Goal: Task Accomplishment & Management: Manage account settings

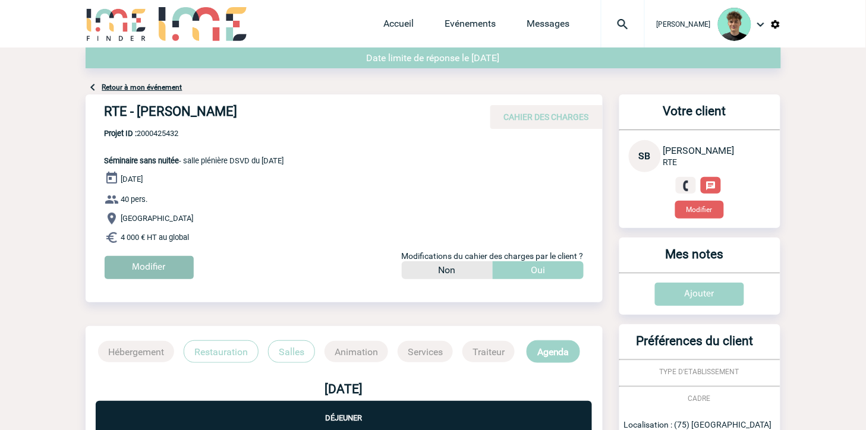
click at [141, 266] on input "Modifier" at bounding box center [149, 267] width 89 height 23
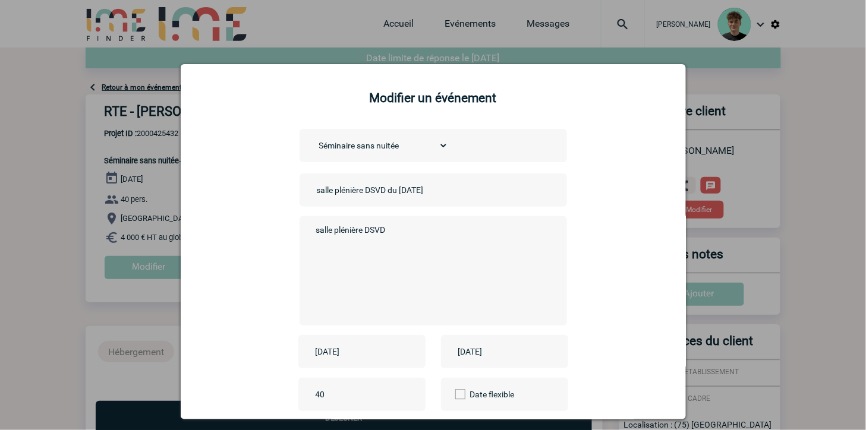
click at [441, 190] on input "salle plénière DSVD du [DATE]" at bounding box center [397, 189] width 166 height 15
click at [418, 192] on input "salle plénière DSVD du [DATE]" at bounding box center [397, 189] width 166 height 15
drag, startPoint x: 418, startPoint y: 192, endPoint x: 466, endPoint y: 185, distance: 48.6
click at [466, 185] on input "salle plénière DSVD du [DATE]" at bounding box center [397, 189] width 166 height 15
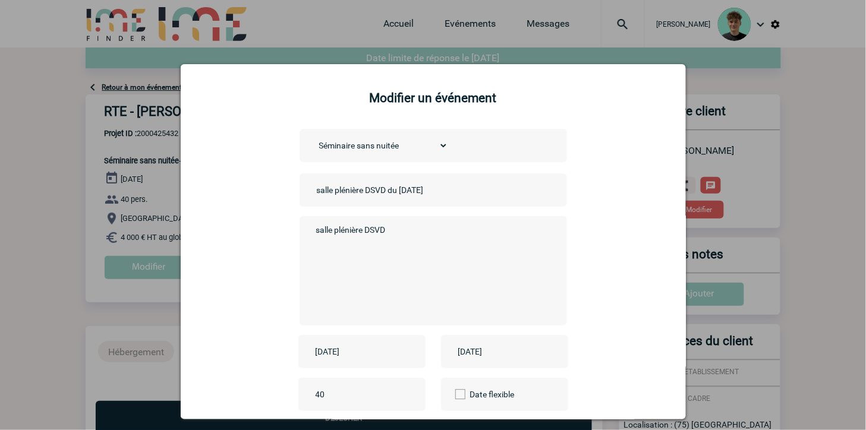
click at [393, 194] on input "salle plénière DSVD du [DATE]" at bounding box center [397, 189] width 166 height 15
drag, startPoint x: 393, startPoint y: 194, endPoint x: 403, endPoint y: 194, distance: 9.5
click at [403, 194] on input "salle plénière DSVD du [DATE]" at bounding box center [397, 189] width 166 height 15
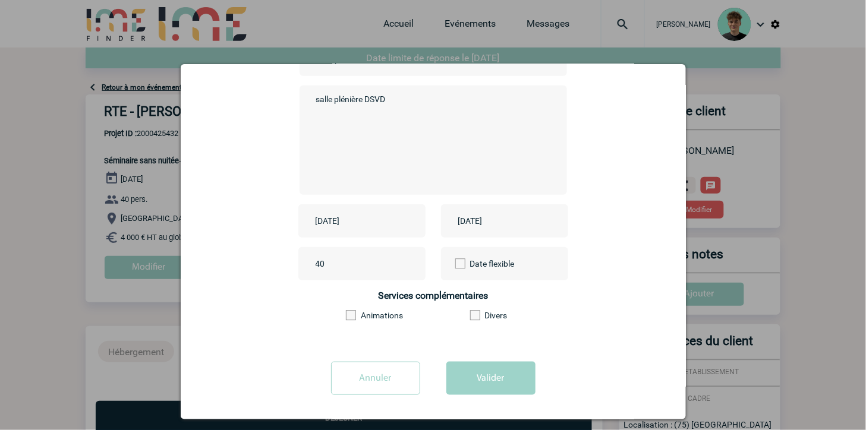
scroll to position [135, 0]
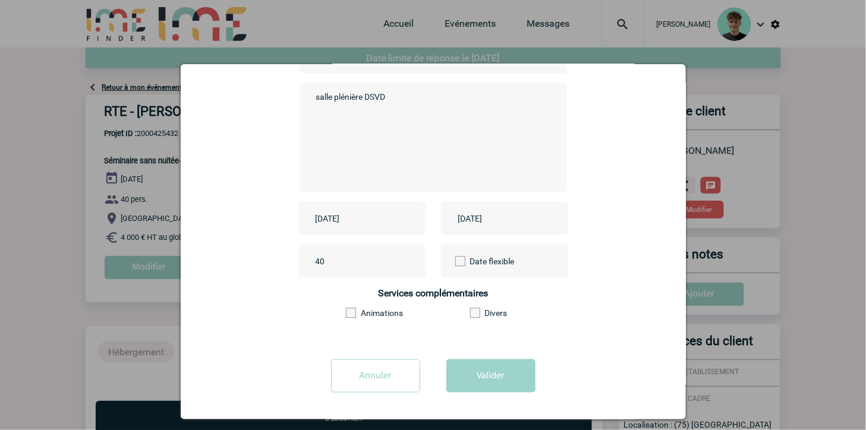
type input "salle plénière DSVD du [DATE]"
click at [354, 212] on input "[DATE]" at bounding box center [354, 218] width 82 height 15
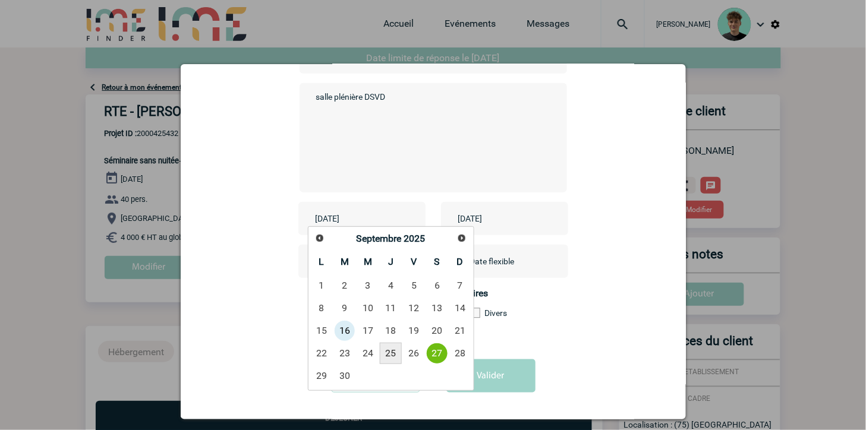
click at [396, 354] on link "25" at bounding box center [391, 353] width 22 height 21
type input "[DATE]"
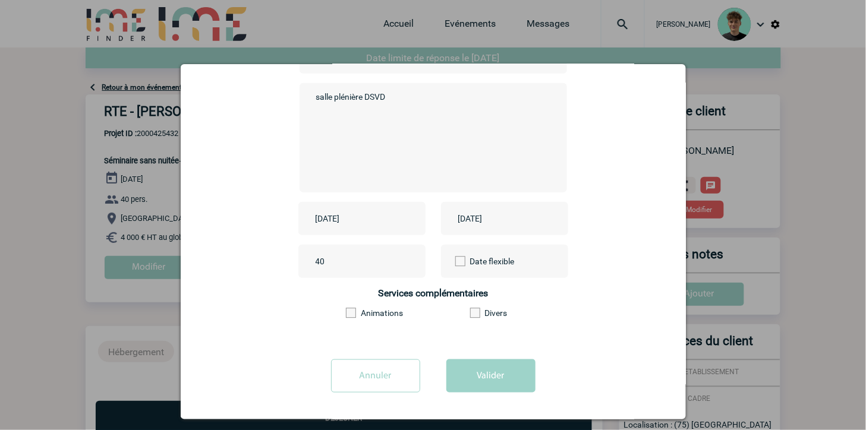
click at [497, 217] on input "[DATE]" at bounding box center [496, 218] width 82 height 15
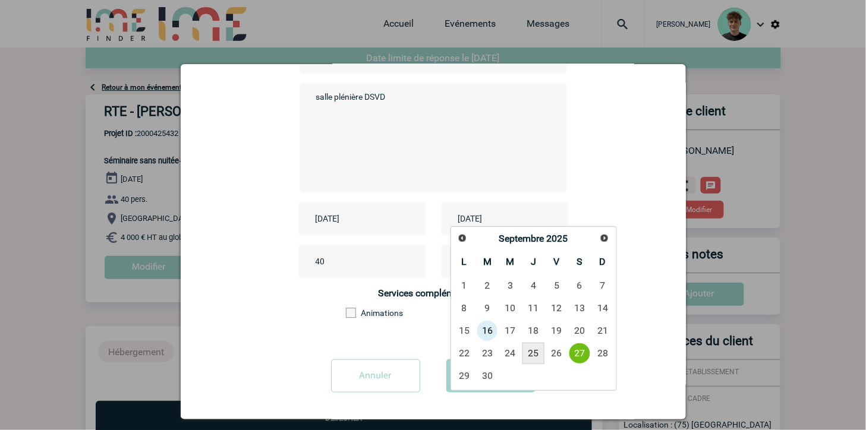
click at [529, 348] on link "25" at bounding box center [533, 353] width 22 height 21
type input "[DATE]"
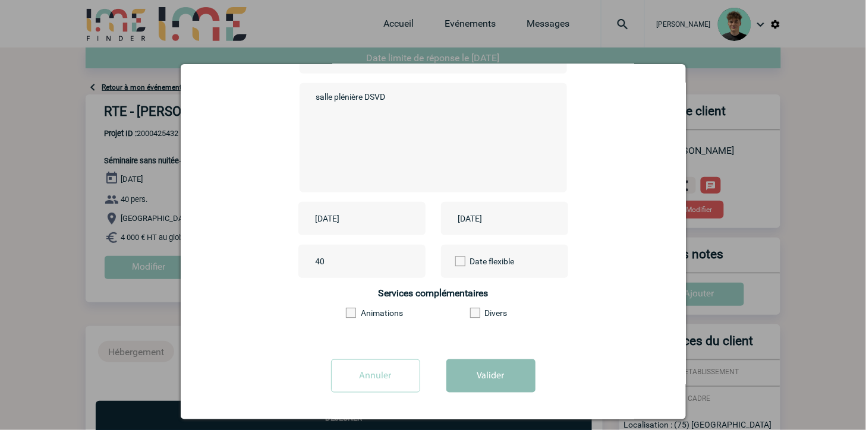
click at [458, 371] on button "Valider" at bounding box center [490, 375] width 89 height 33
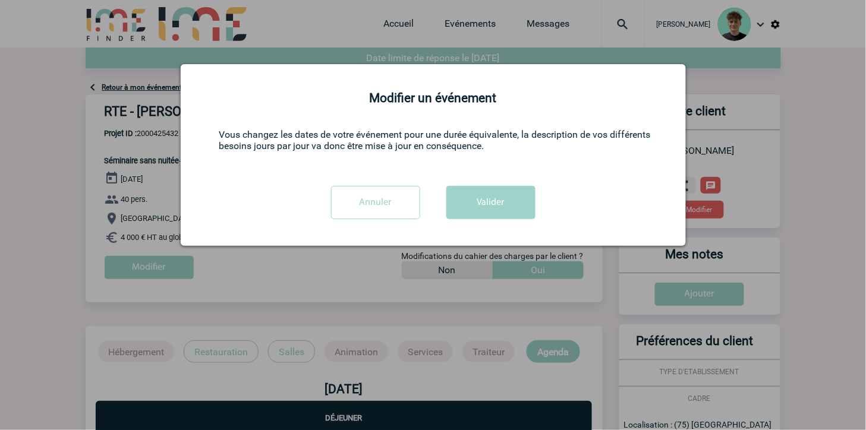
scroll to position [0, 0]
click at [506, 207] on button "Valider" at bounding box center [490, 202] width 89 height 33
